Goal: Transaction & Acquisition: Purchase product/service

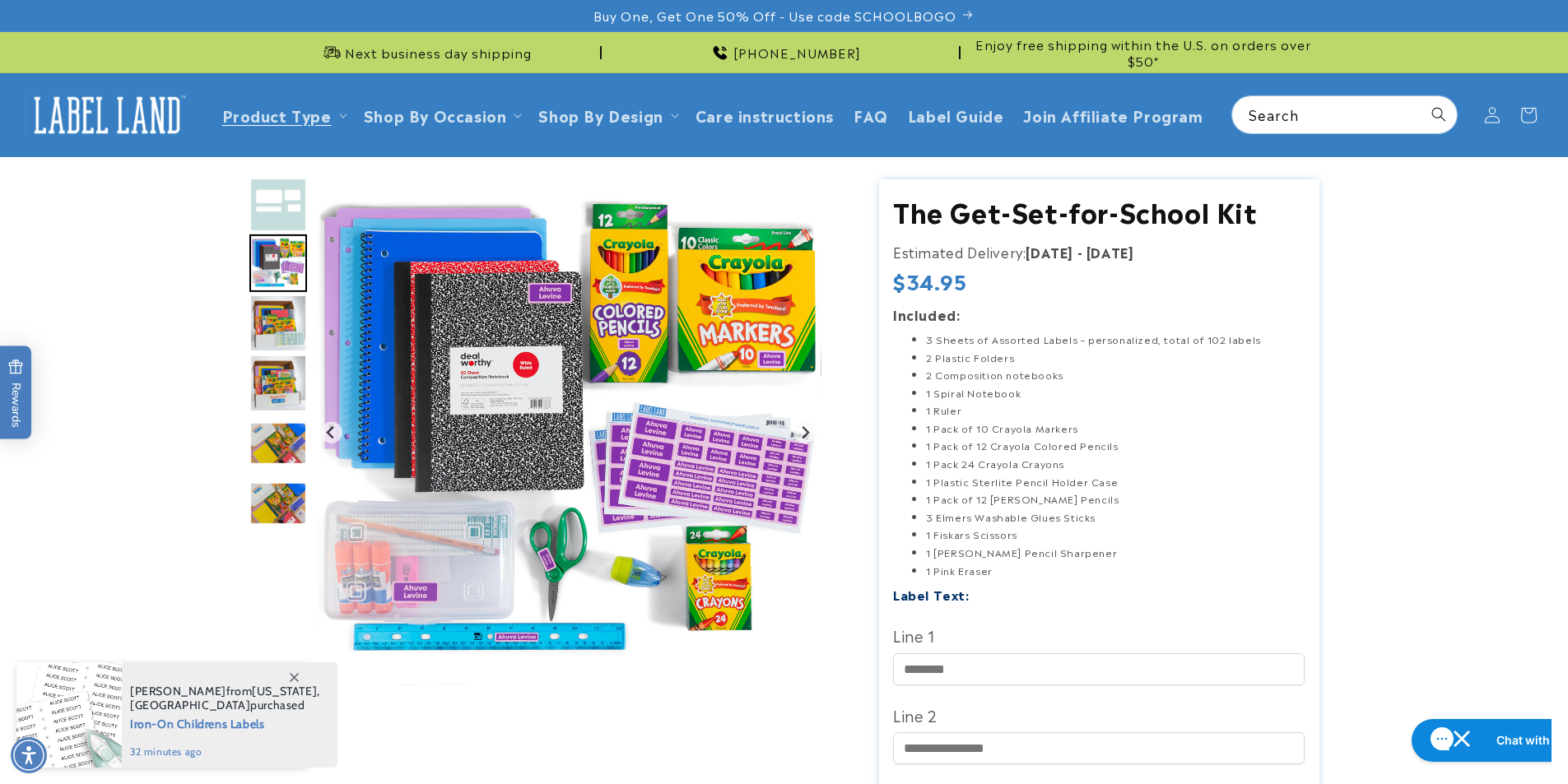
click at [277, 316] on img "Go to slide 4" at bounding box center [278, 323] width 57 height 57
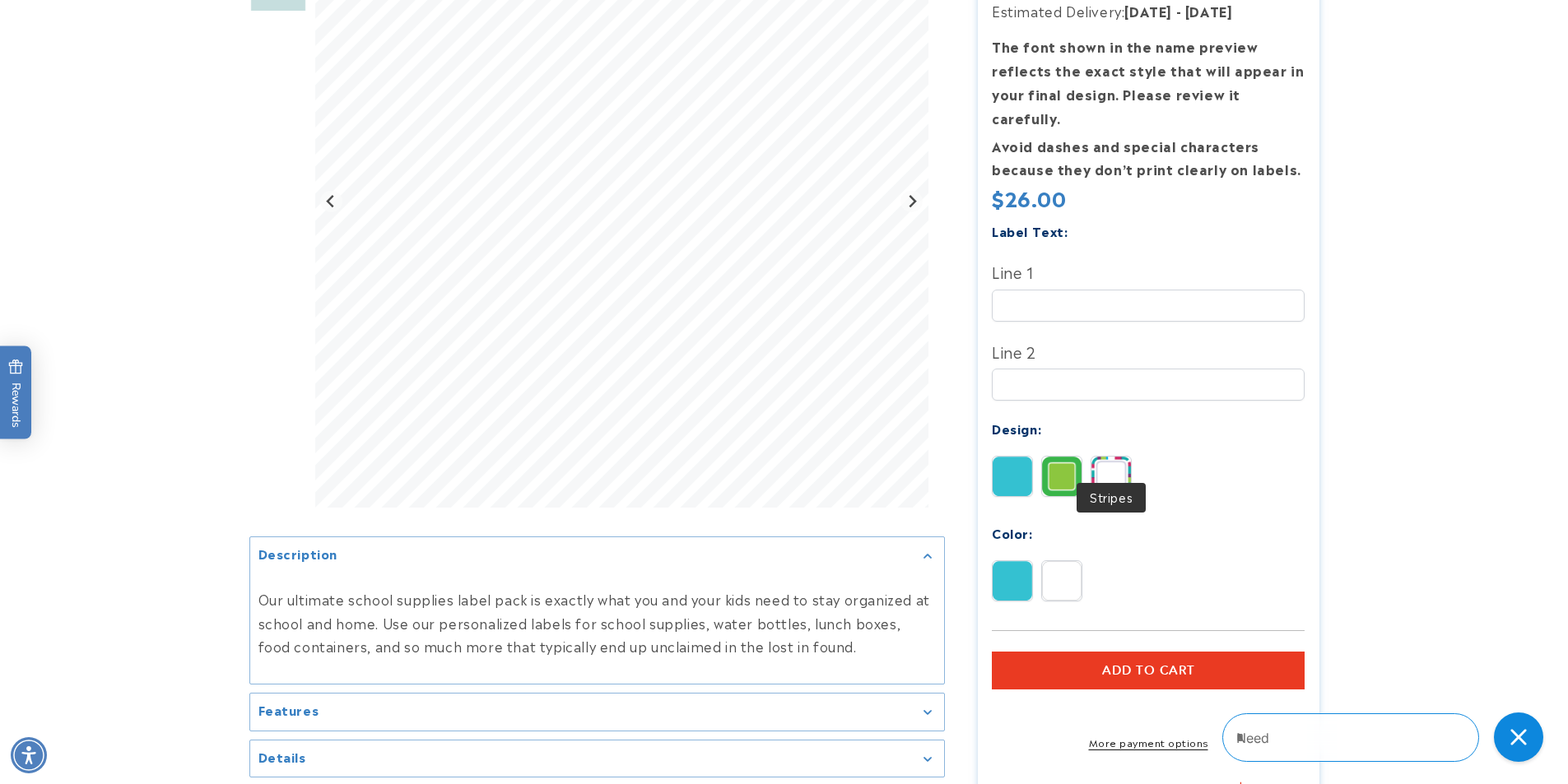
click at [1111, 457] on img at bounding box center [1112, 477] width 39 height 39
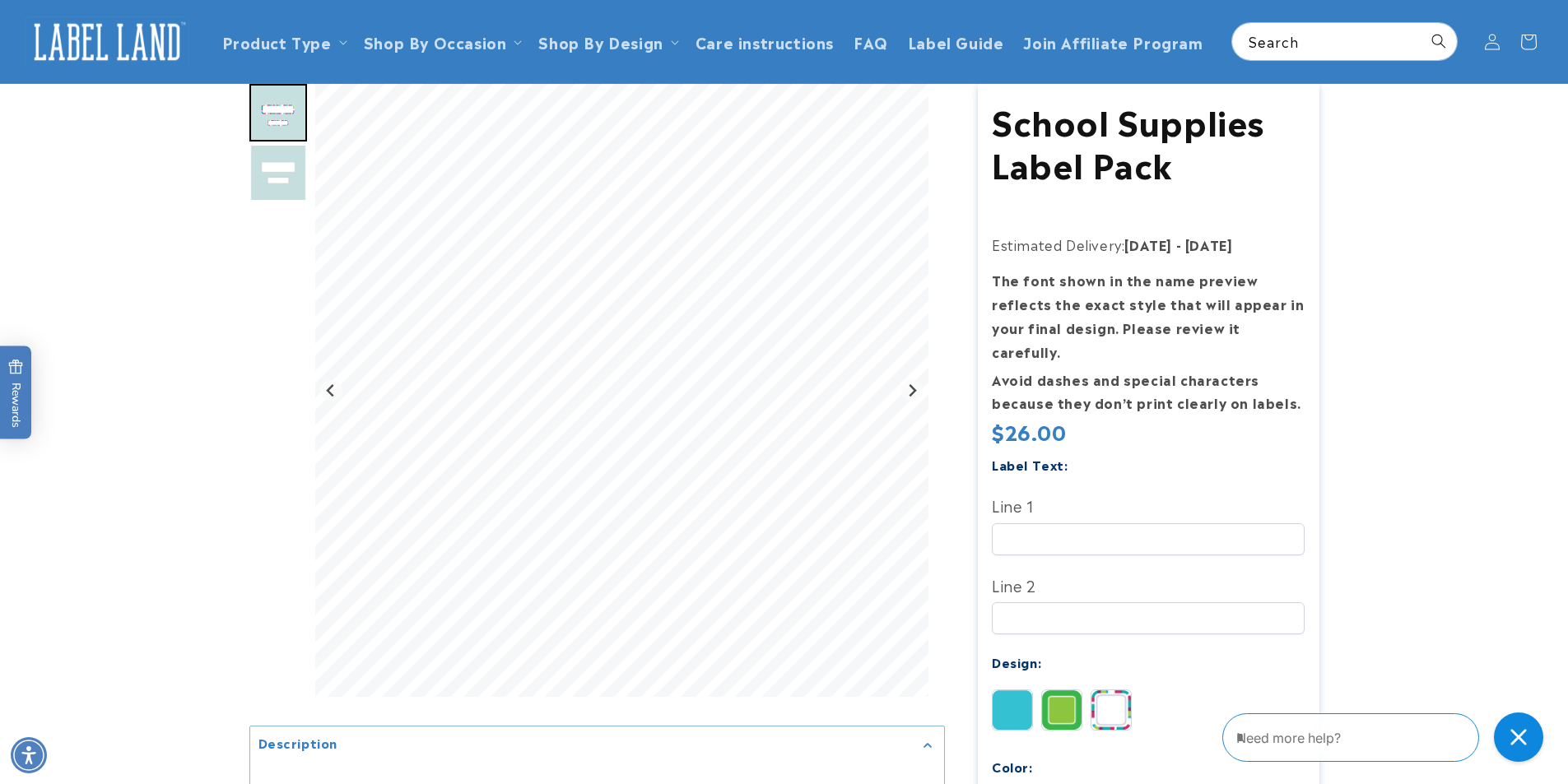
scroll to position [82, 0]
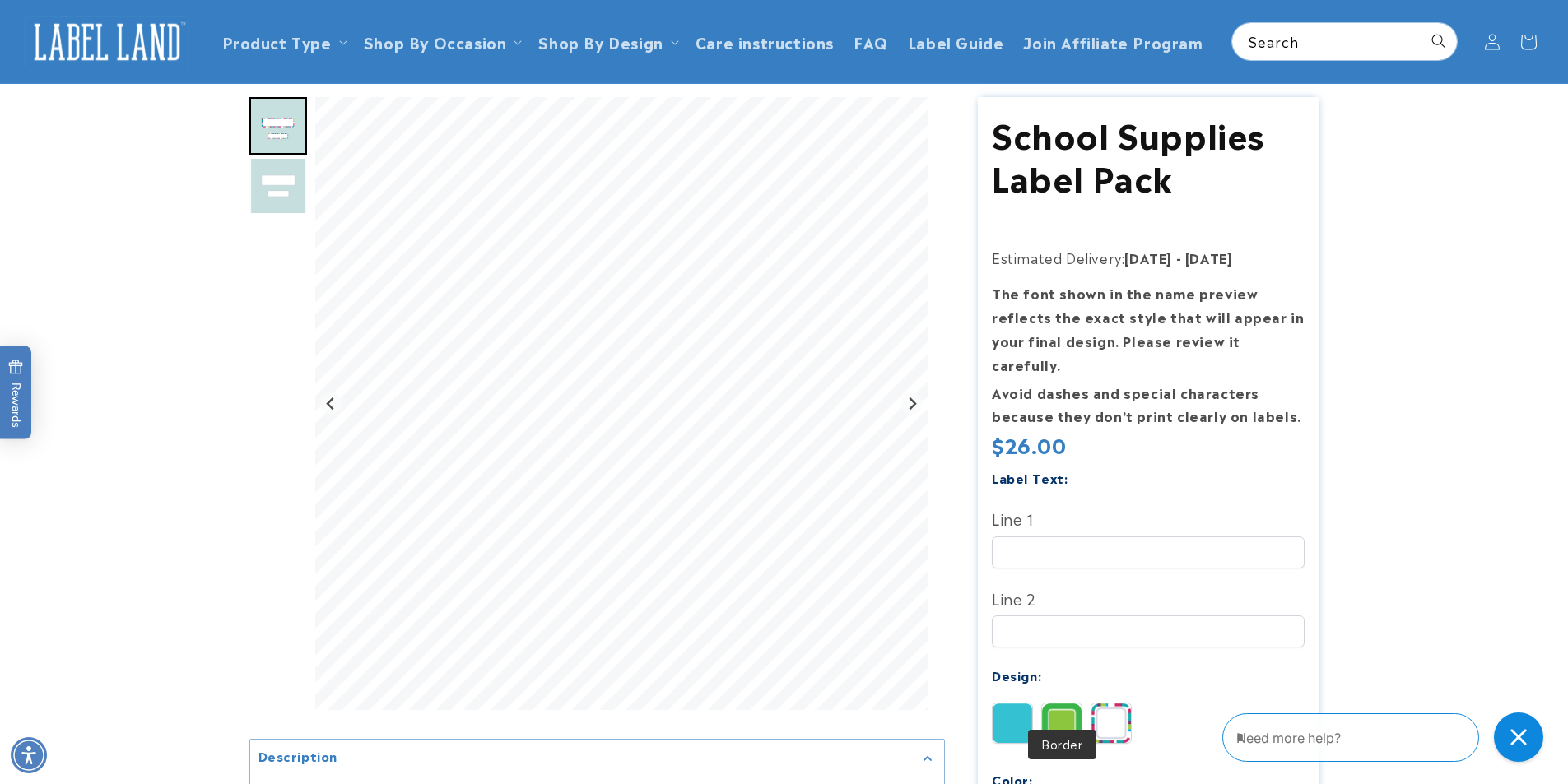
click at [1055, 703] on img at bounding box center [1061, 723] width 39 height 39
click at [1021, 703] on img at bounding box center [1012, 723] width 39 height 39
